Goal: Find specific page/section: Find specific page/section

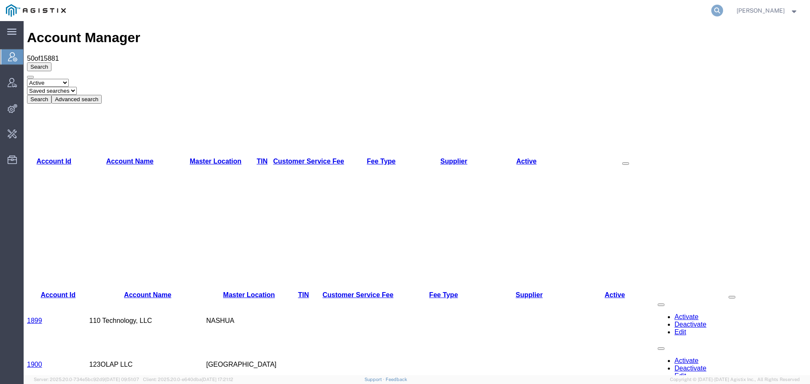
click at [723, 11] on icon at bounding box center [718, 11] width 12 height 12
drag, startPoint x: 727, startPoint y: 11, endPoint x: 576, endPoint y: 5, distance: 151.2
click at [576, 5] on input "search" at bounding box center [583, 10] width 257 height 20
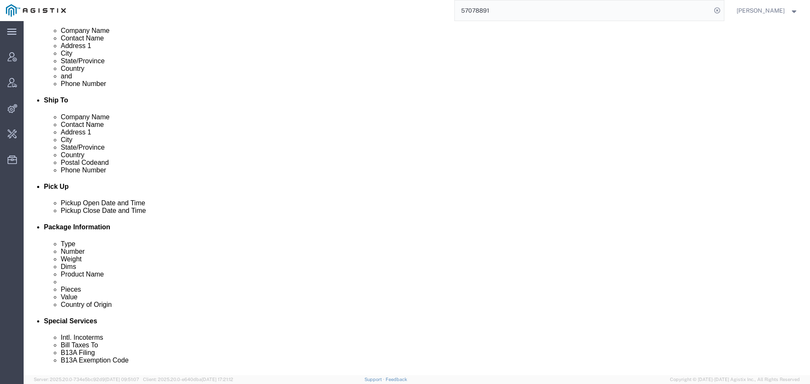
scroll to position [177, 0]
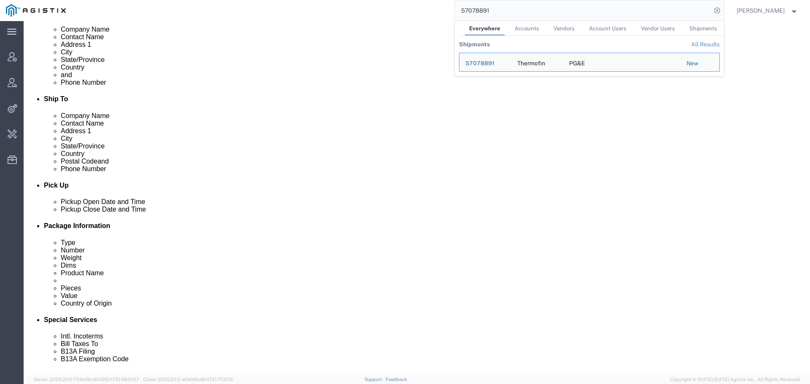
drag, startPoint x: 502, startPoint y: 14, endPoint x: 389, endPoint y: 15, distance: 113.1
click at [429, 14] on div "57078891 Everywhere Accounts Vendors Account Users Vendor Users Shipments Shipm…" at bounding box center [398, 10] width 652 height 21
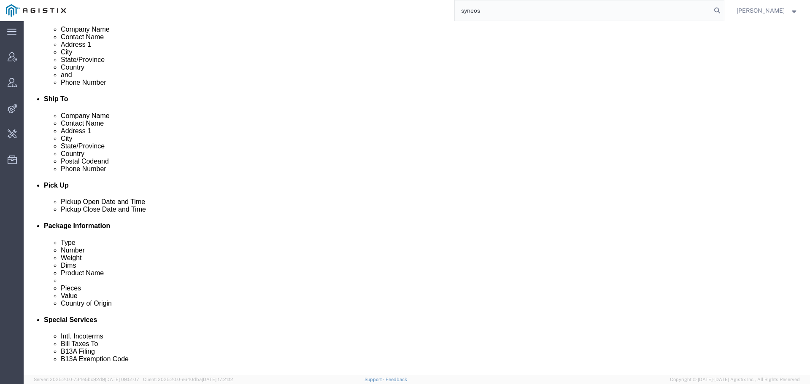
type input "syneos"
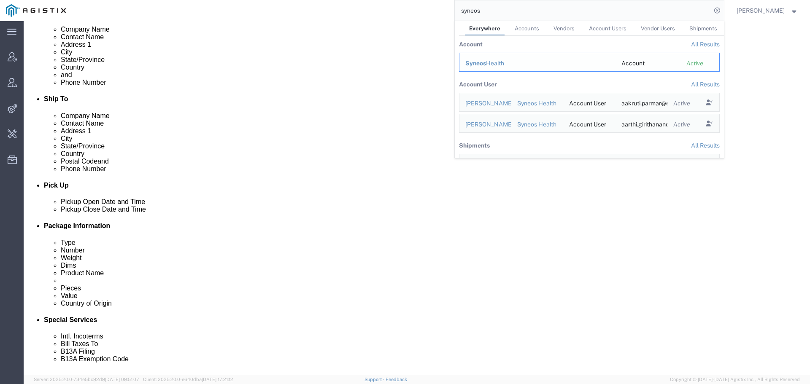
click at [485, 61] on span "Syneos" at bounding box center [476, 63] width 21 height 7
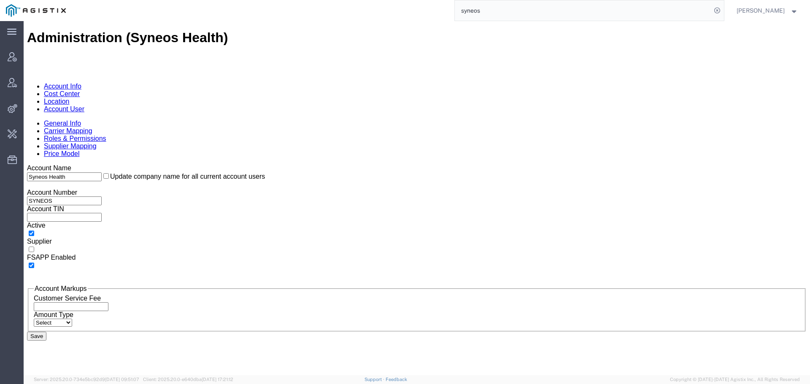
click at [70, 98] on link "Location" at bounding box center [57, 101] width 26 height 7
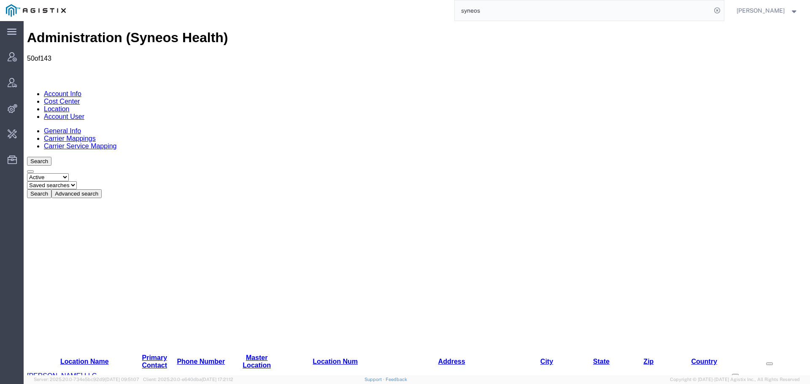
click at [96, 135] on link "Carrier Mappings" at bounding box center [70, 138] width 52 height 7
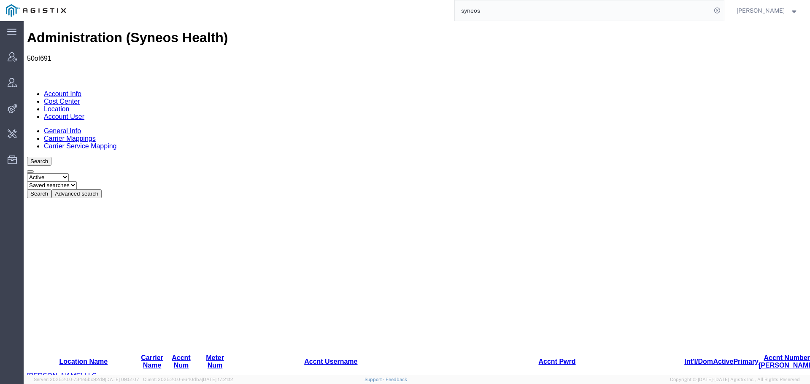
click at [102, 190] on button "Advanced search" at bounding box center [76, 194] width 50 height 9
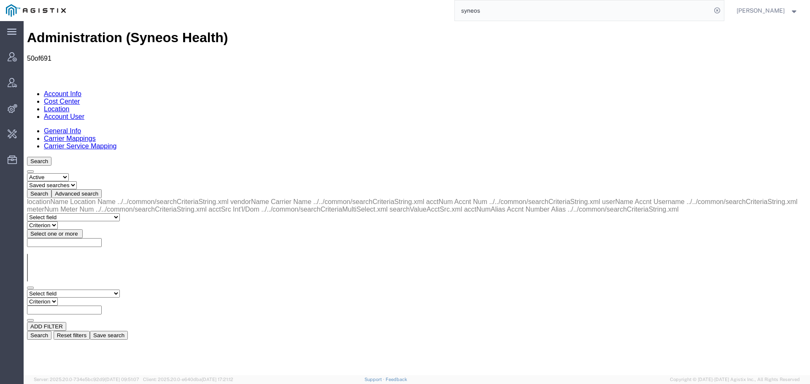
click at [62, 290] on select "Select field Accnt Num Accnt Number Alias Accnt Username Carrier Name Int'l/Dom…" at bounding box center [73, 294] width 93 height 8
select select "vendorName"
click at [27, 290] on select "Select field Accnt Num Accnt Number Alias Accnt Username Carrier Name Int'l/Dom…" at bounding box center [73, 294] width 93 height 8
click at [78, 298] on select "Criterion contains does not contain is is blank is not blank starts with" at bounding box center [52, 302] width 51 height 8
select select "contains"
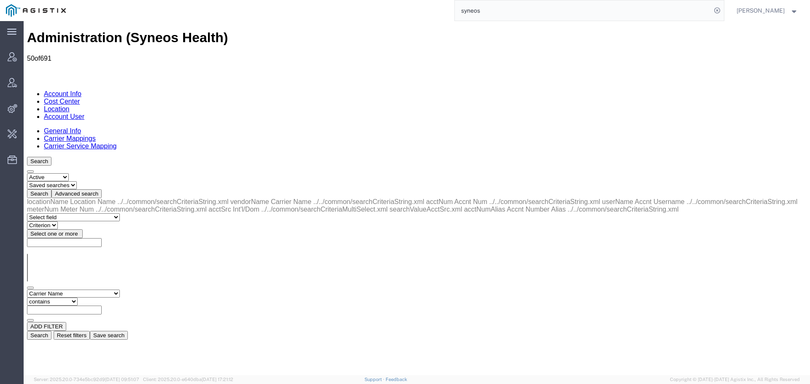
click at [78, 298] on select "Criterion contains does not contain is is blank is not blank starts with" at bounding box center [52, 302] width 51 height 8
click at [102, 306] on input "text" at bounding box center [64, 310] width 75 height 9
drag, startPoint x: 665, startPoint y: 144, endPoint x: 653, endPoint y: 144, distance: 11.8
click at [51, 331] on button "Search" at bounding box center [39, 335] width 24 height 9
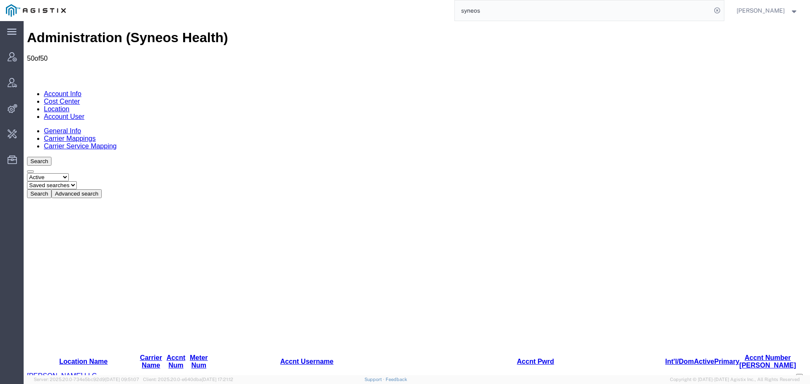
drag, startPoint x: 126, startPoint y: 119, endPoint x: 185, endPoint y: 123, distance: 59.6
click at [185, 198] on div at bounding box center [418, 276] width 782 height 156
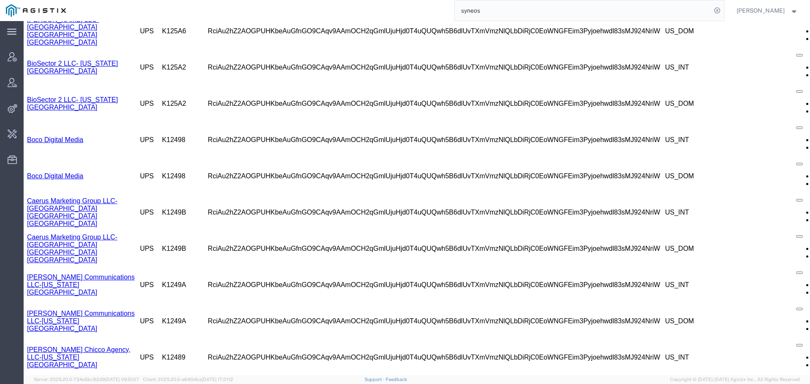
scroll to position [418, 0]
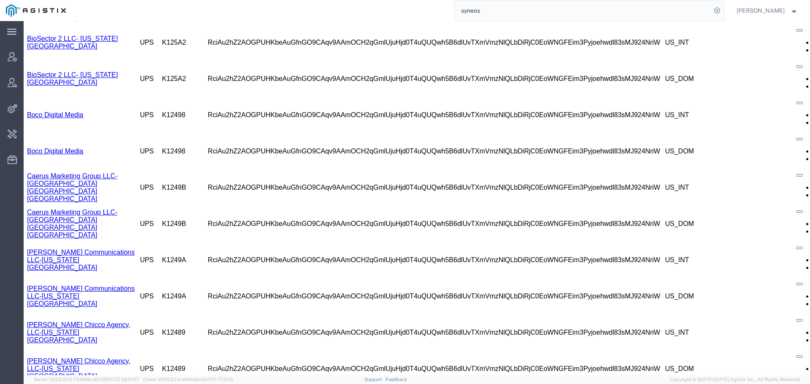
copy td "W9090A"
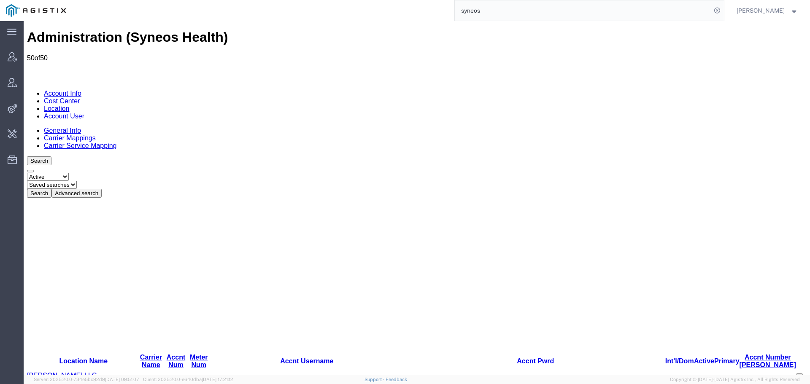
scroll to position [0, 0]
click at [102, 190] on button "Advanced search" at bounding box center [76, 194] width 50 height 9
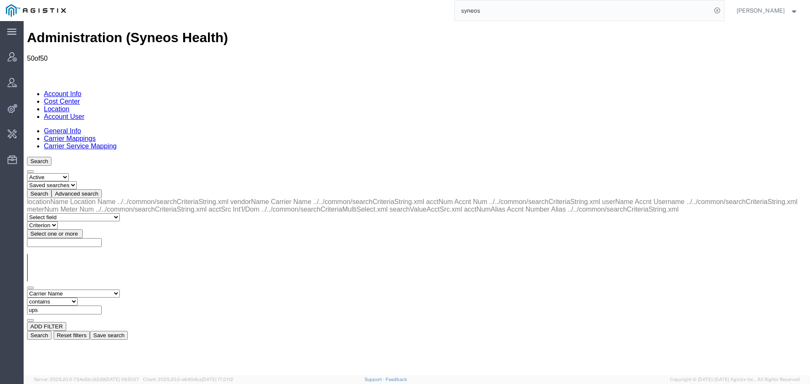
drag, startPoint x: 174, startPoint y: 132, endPoint x: 108, endPoint y: 132, distance: 66.3
click at [114, 290] on div "Select field Accnt Num Accnt Number Alias Accnt Username Carrier Name Int'l/Dom…" at bounding box center [417, 306] width 780 height 32
type input "dhl"
click at [51, 331] on button "Search" at bounding box center [39, 335] width 24 height 9
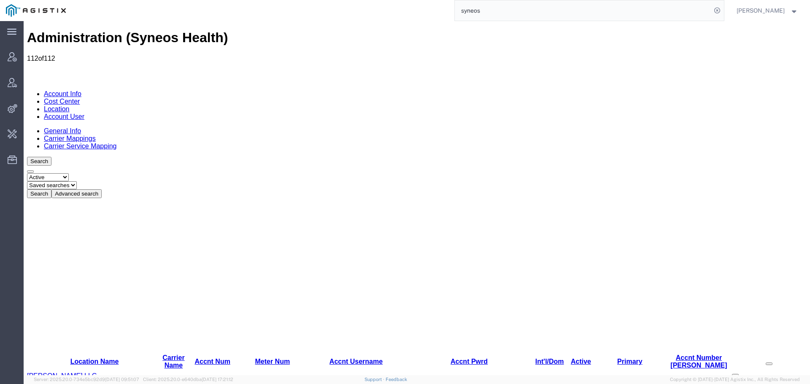
click at [51, 127] on link "General Info" at bounding box center [62, 130] width 37 height 7
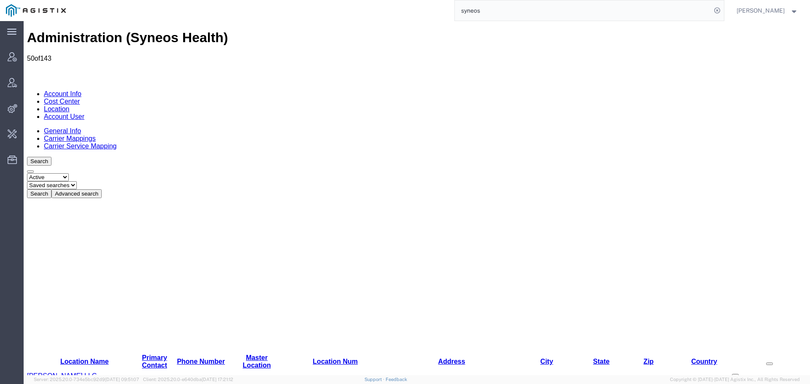
click at [102, 190] on button "Advanced search" at bounding box center [76, 194] width 50 height 9
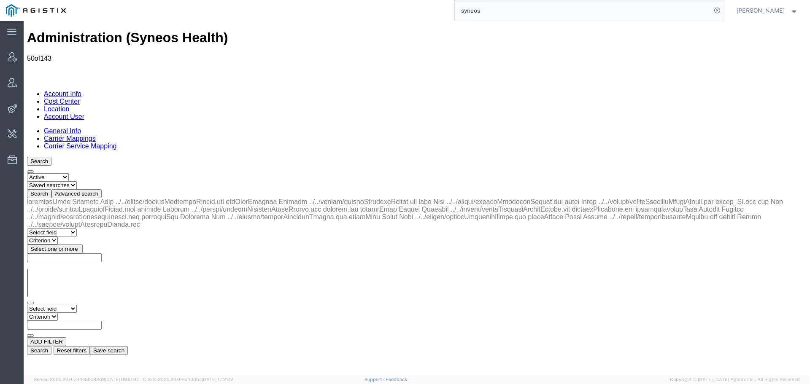
click at [76, 305] on select "Select field Address [GEOGRAPHIC_DATA] Location Name Location Num Master Locati…" at bounding box center [52, 309] width 50 height 8
select select "locationName"
click at [27, 305] on select "Select field Address [GEOGRAPHIC_DATA] Location Name Location Num Master Locati…" at bounding box center [52, 309] width 50 height 8
click at [78, 313] on select "Criterion contains does not contain is is blank is not blank starts with" at bounding box center [52, 317] width 51 height 8
select select "contains"
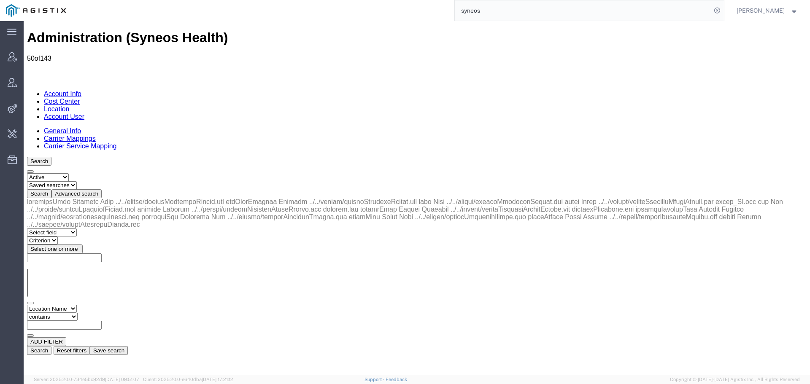
click at [78, 313] on select "Criterion contains does not contain is is blank is not blank starts with" at bounding box center [52, 317] width 51 height 8
click at [102, 321] on input "text" at bounding box center [64, 325] width 75 height 9
type input "[GEOGRAPHIC_DATA]"
click at [51, 347] on button "Search" at bounding box center [39, 351] width 24 height 9
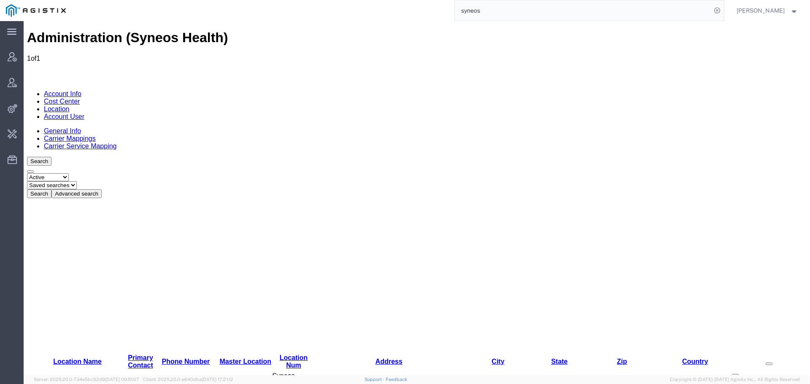
click at [90, 384] on link "Syneos Health Romania S.R.L" at bounding box center [73, 387] width 92 height 7
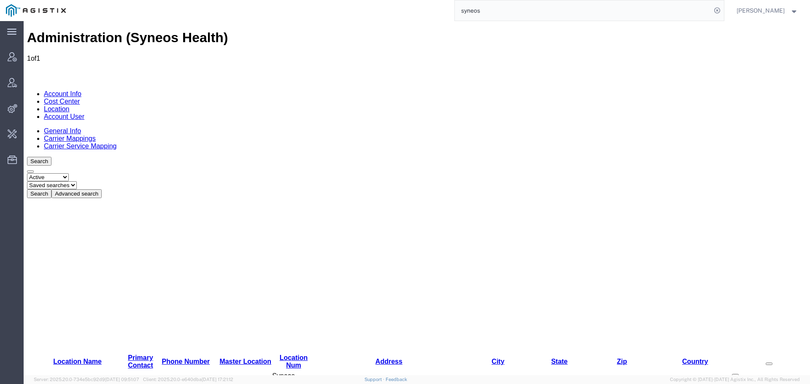
click at [487, 16] on input "syneos" at bounding box center [583, 10] width 257 height 20
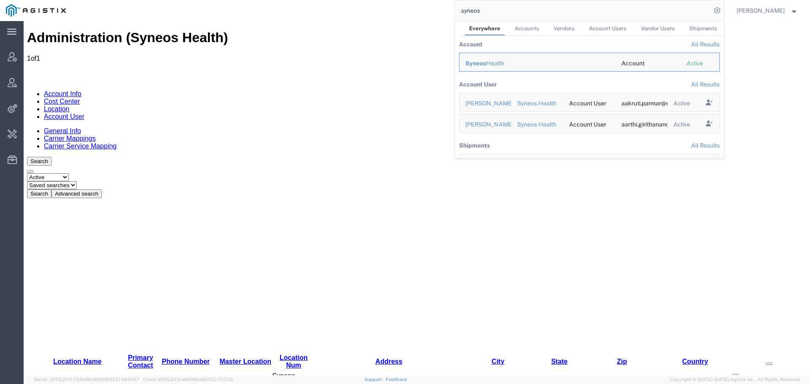
click at [487, 16] on input "syneos" at bounding box center [583, 10] width 257 height 20
paste input "57048614"
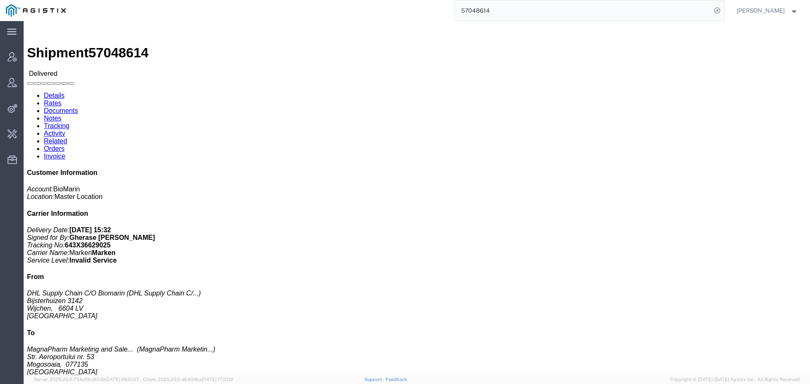
click at [474, 6] on input "57048614" at bounding box center [583, 10] width 257 height 20
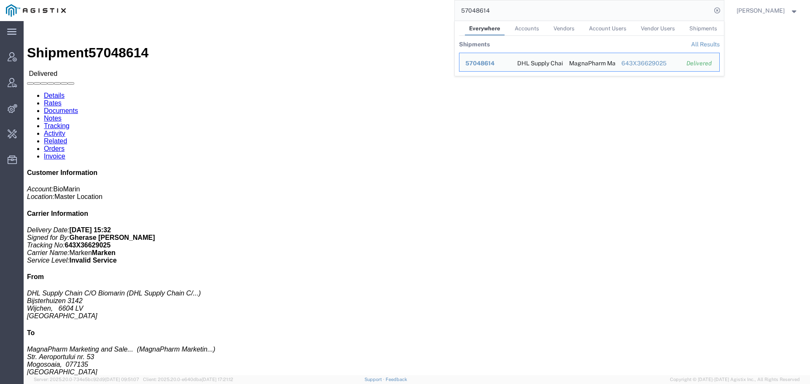
click at [474, 6] on input "57048614" at bounding box center [583, 10] width 257 height 20
paste input "7915"
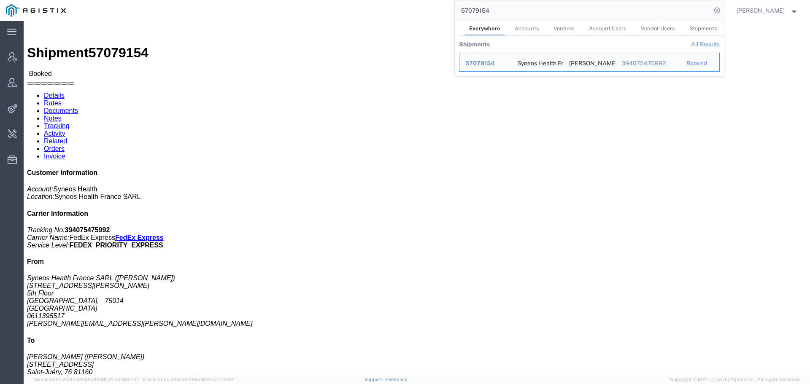
click at [514, 15] on input "57079154" at bounding box center [583, 10] width 257 height 20
paste input "8906"
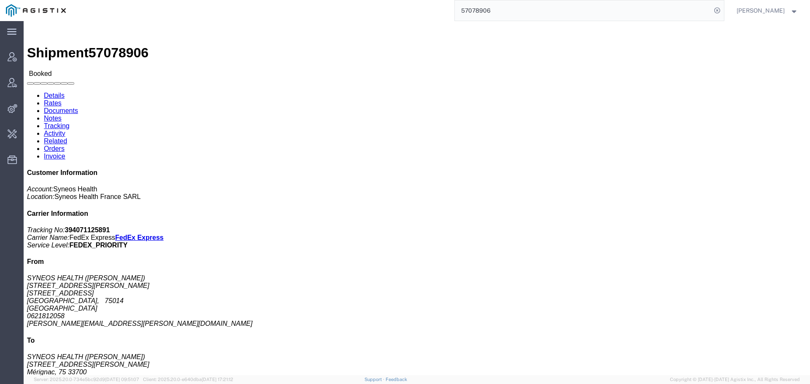
click at [522, 9] on input "57078906" at bounding box center [583, 10] width 257 height 20
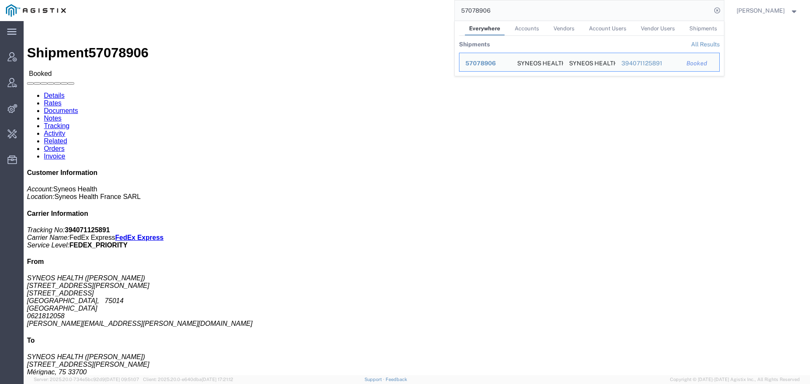
click at [521, 9] on input "57078906" at bounding box center [583, 10] width 257 height 20
paste input "9013"
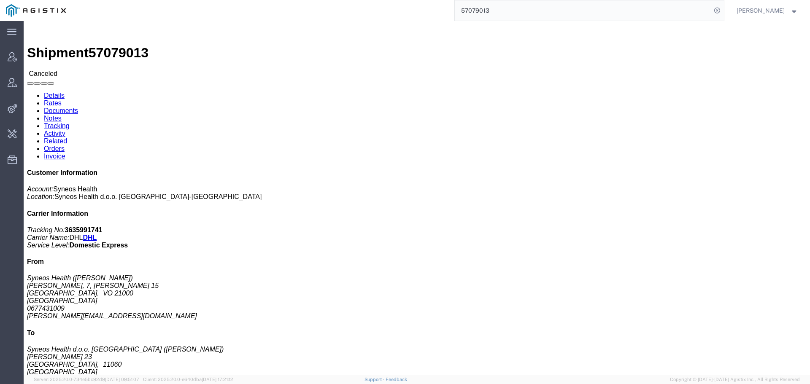
click at [497, 11] on input "57079013" at bounding box center [583, 10] width 257 height 20
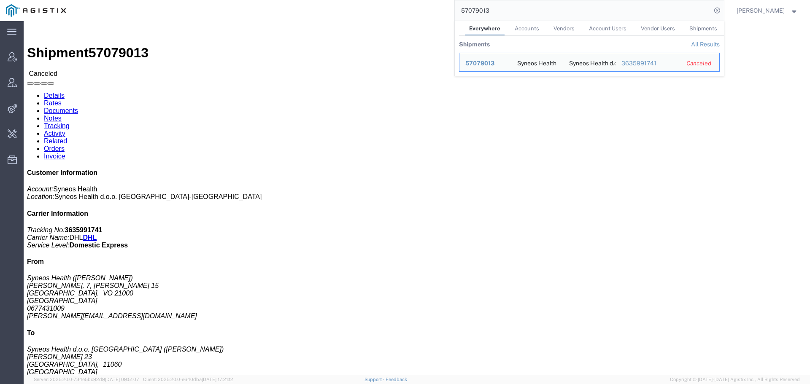
click at [497, 11] on input "57079013" at bounding box center [583, 10] width 257 height 20
paste input "486"
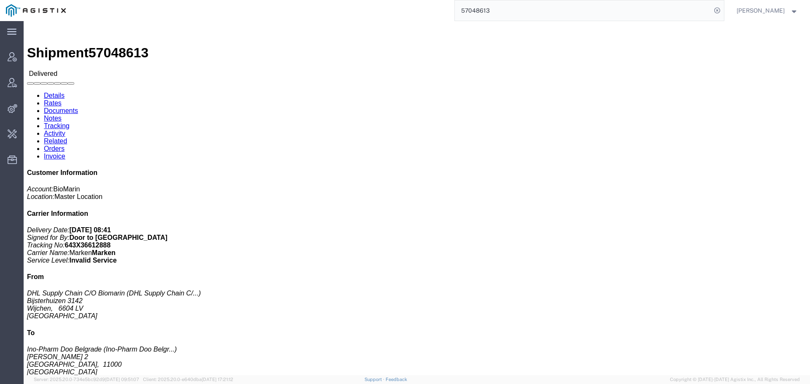
click at [493, 13] on input "57048613" at bounding box center [583, 10] width 257 height 20
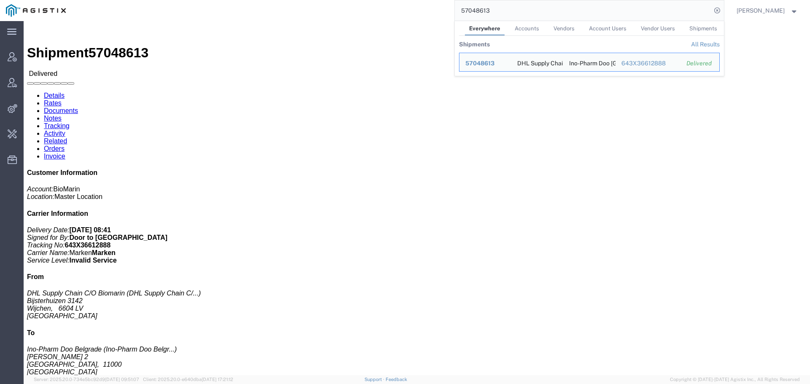
click at [493, 13] on input "57048613" at bounding box center [583, 10] width 257 height 20
paste input "78980"
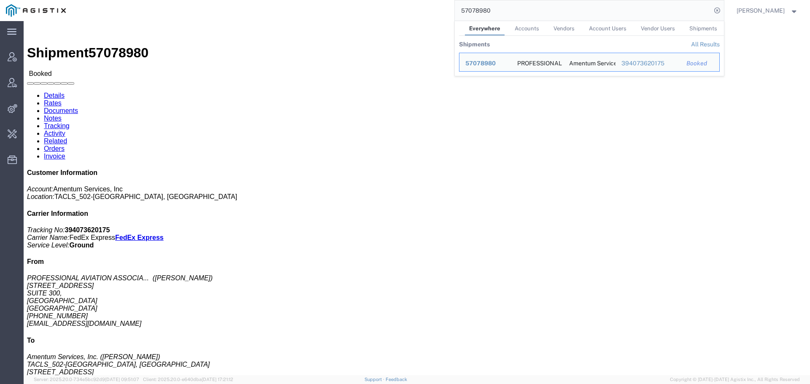
drag, startPoint x: 519, startPoint y: 14, endPoint x: 329, endPoint y: 20, distance: 190.0
click at [413, 13] on div "57078980 Everywhere Accounts Vendors Account Users Vendor Users Shipments Shipm…" at bounding box center [398, 10] width 652 height 21
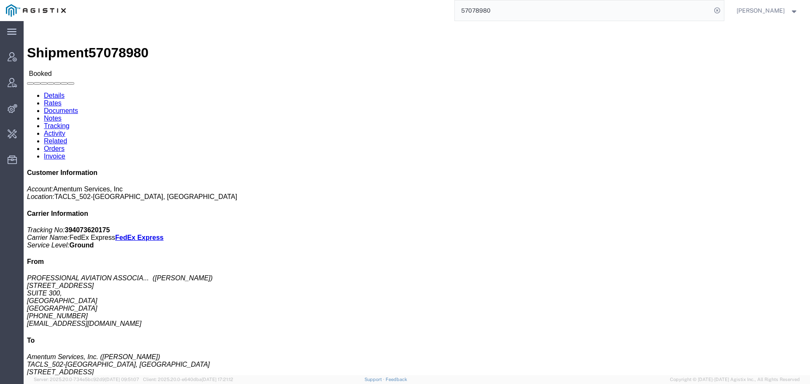
paste input "52887"
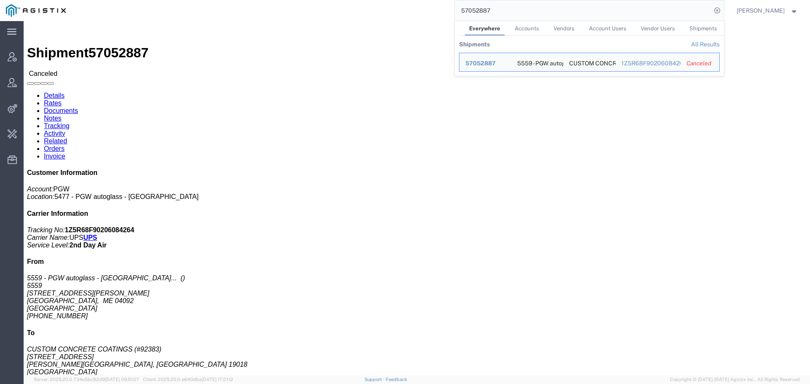
drag, startPoint x: 532, startPoint y: 10, endPoint x: 317, endPoint y: 11, distance: 215.7
click at [354, 11] on div "57052887 Everywhere Accounts Vendors Account Users Vendor Users Shipments Shipm…" at bounding box center [398, 10] width 652 height 21
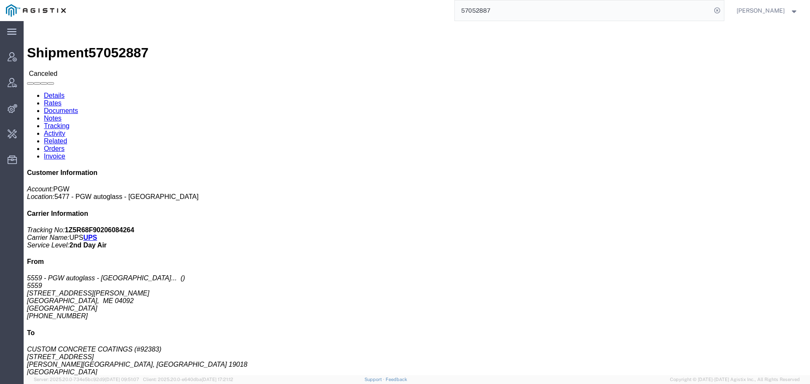
paste input "6322"
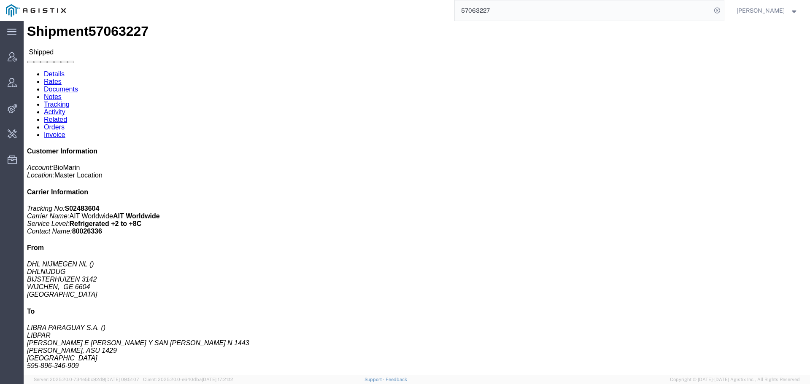
scroll to position [42, 0]
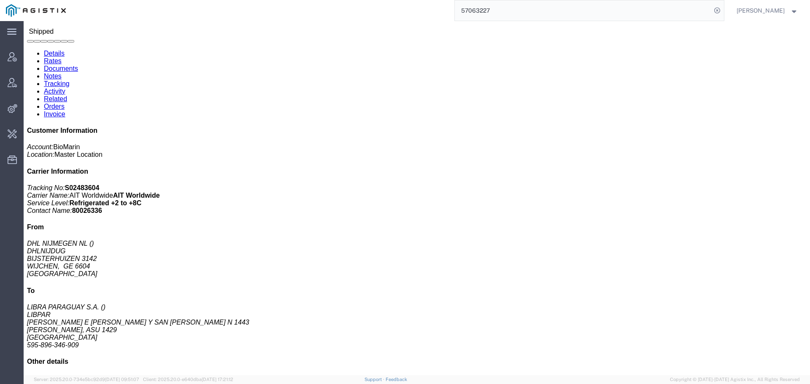
click at [509, 11] on input "57063227" at bounding box center [583, 10] width 257 height 20
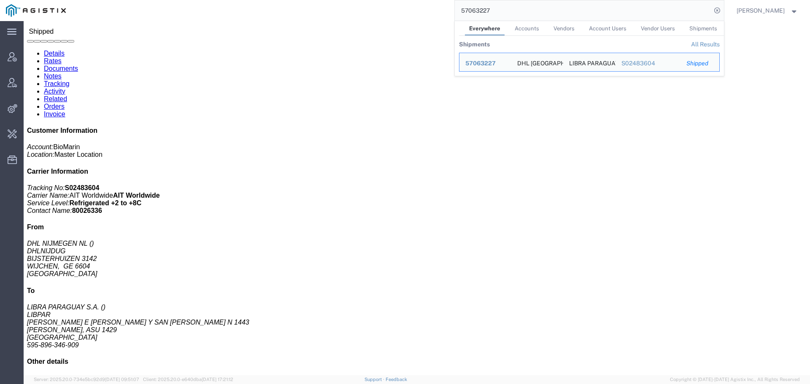
click at [509, 11] on input "57063227" at bounding box center [583, 10] width 257 height 20
paste input "48614"
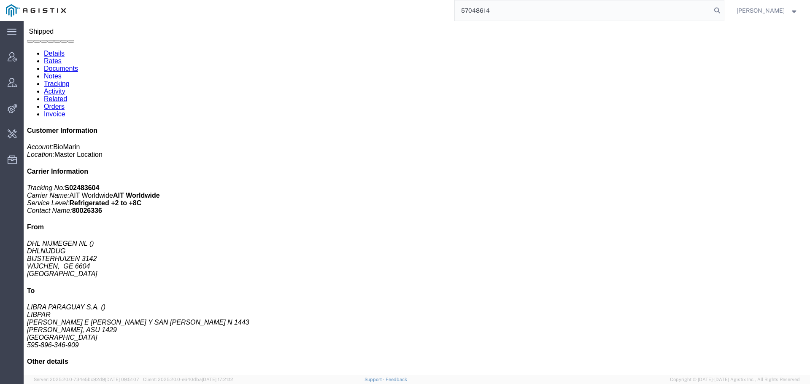
type input "57048614"
